Goal: Task Accomplishment & Management: Use online tool/utility

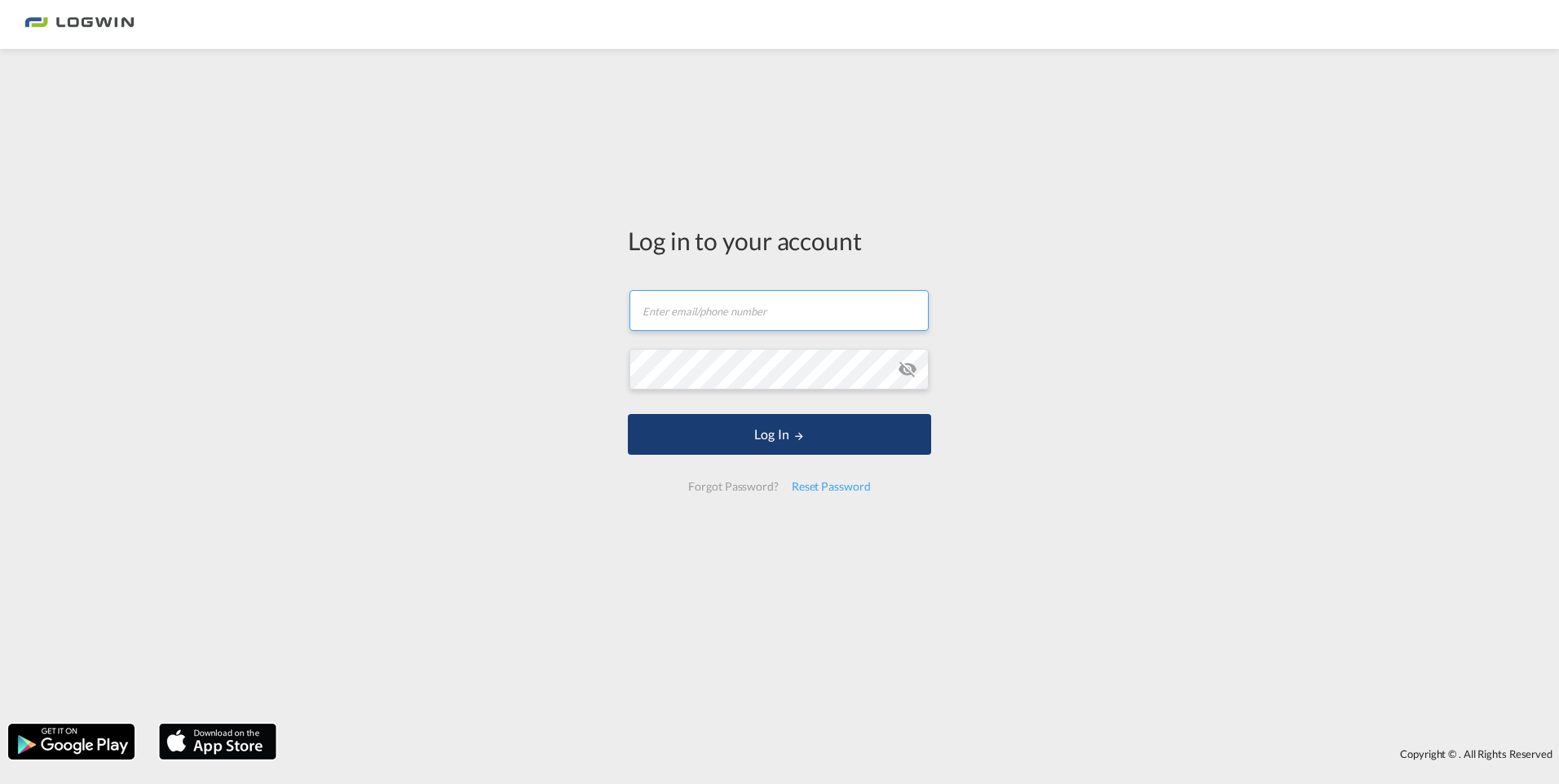
type input "[EMAIL_ADDRESS][DOMAIN_NAME]"
click at [826, 430] on button "Log In" at bounding box center [779, 435] width 303 height 41
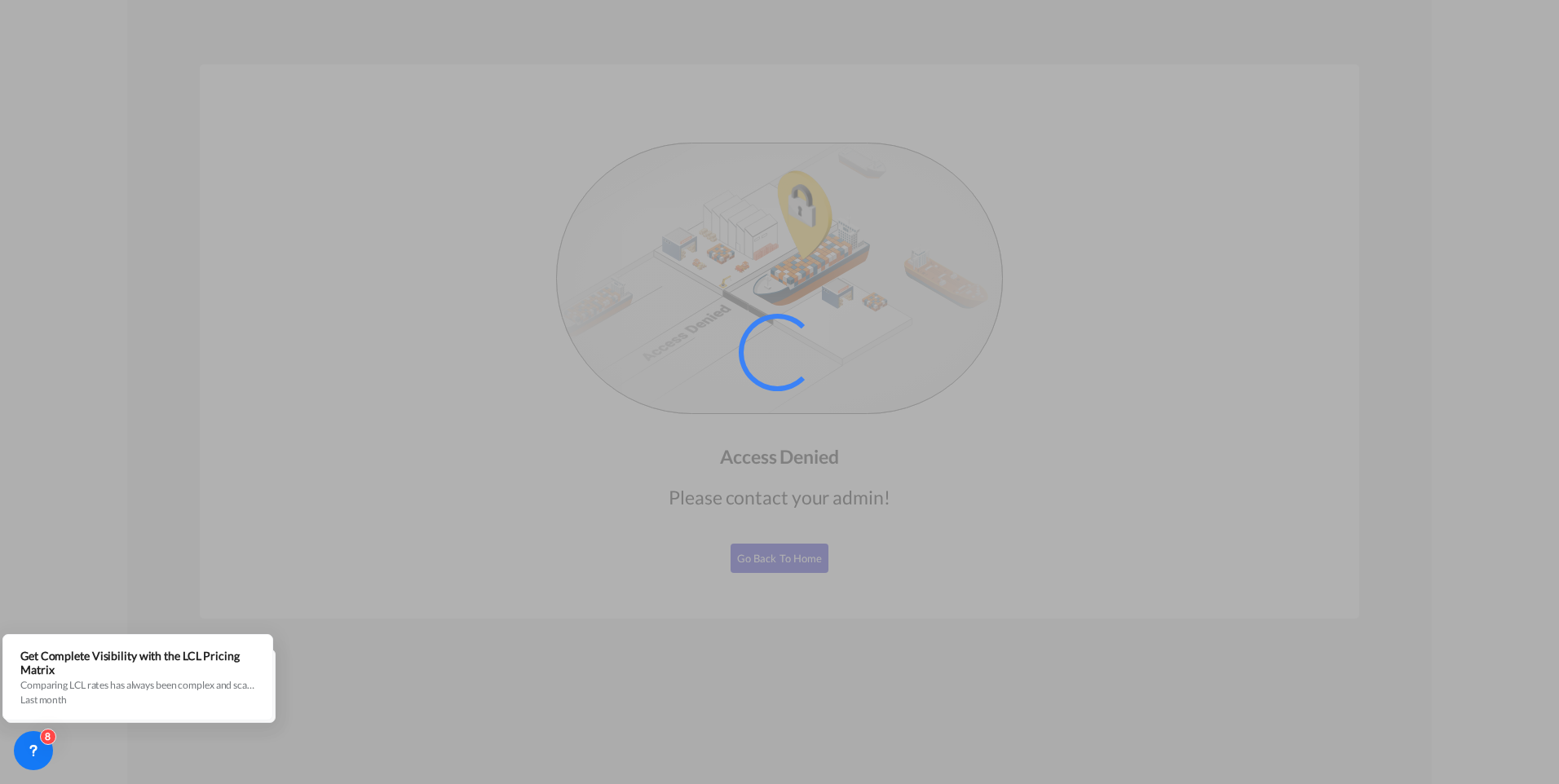
click at [322, 361] on div at bounding box center [779, 392] width 1559 height 784
click at [253, 91] on div at bounding box center [779, 392] width 1559 height 784
click at [212, 337] on div at bounding box center [779, 392] width 1559 height 784
click at [216, 337] on div at bounding box center [779, 392] width 1559 height 784
click at [571, 324] on div at bounding box center [779, 392] width 1559 height 784
